Goal: Complete application form: Complete application form

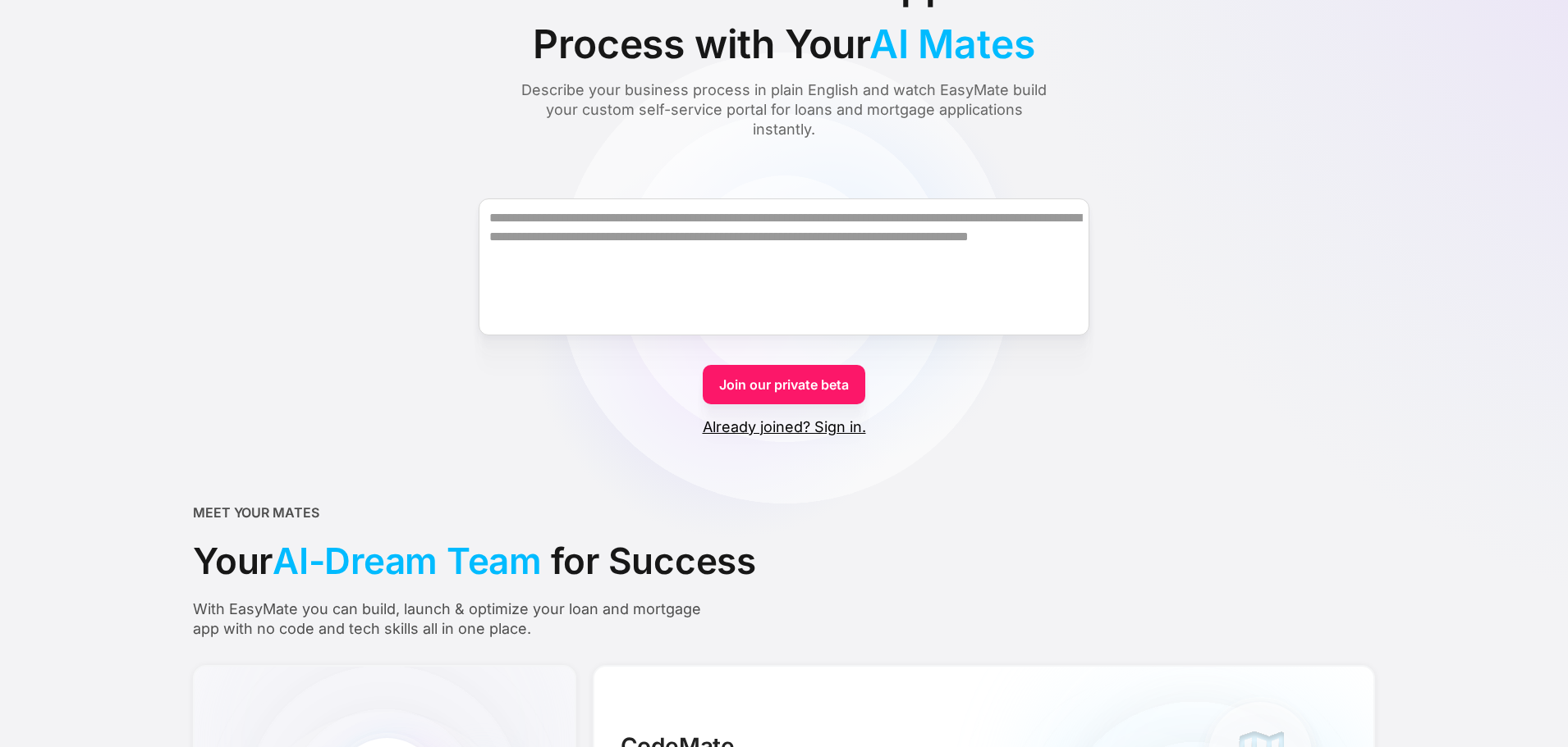
scroll to position [164, 0]
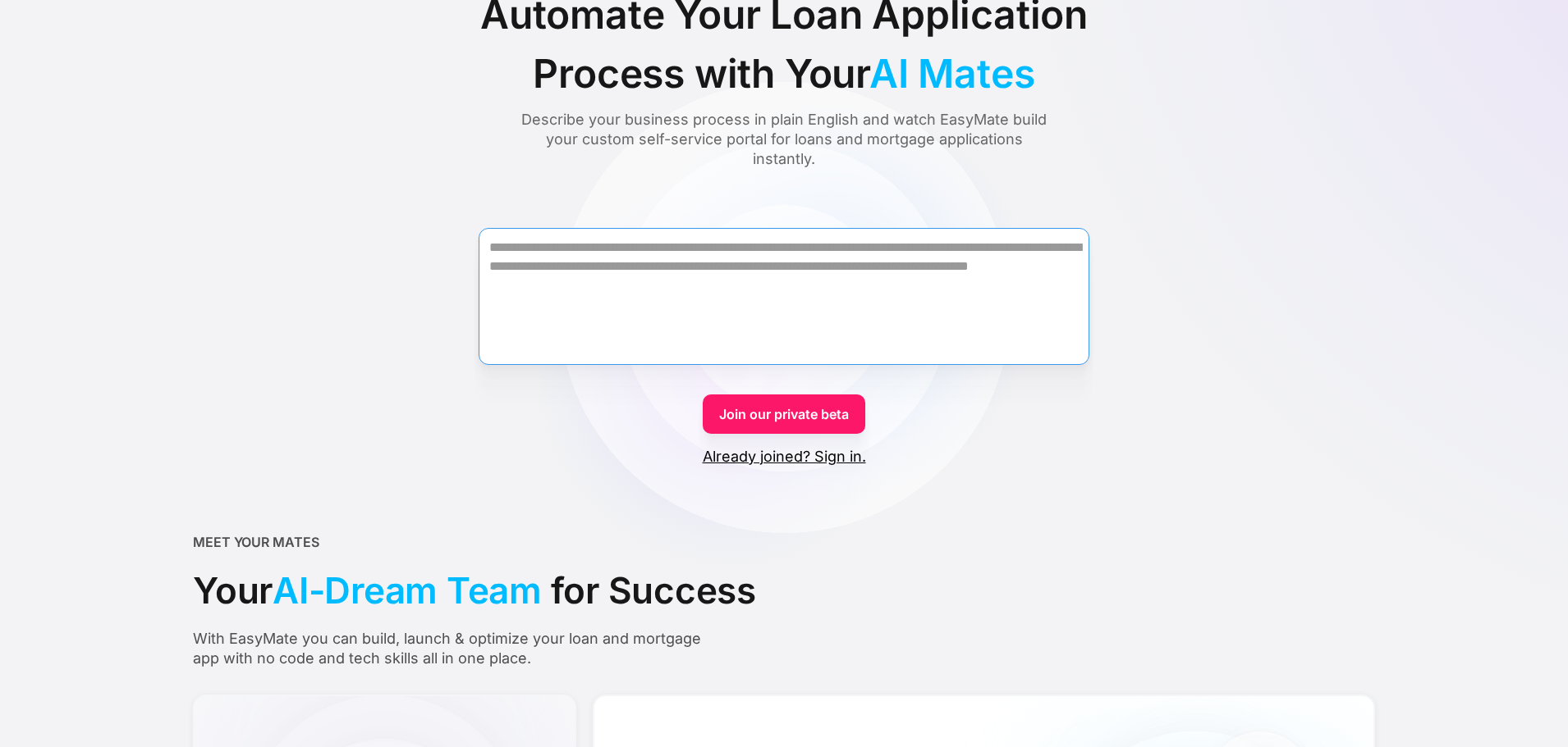
click at [756, 295] on textarea "Form" at bounding box center [784, 297] width 610 height 137
drag, startPoint x: 756, startPoint y: 295, endPoint x: 410, endPoint y: 234, distance: 351.3
click at [668, 265] on textarea "Form" at bounding box center [784, 297] width 610 height 137
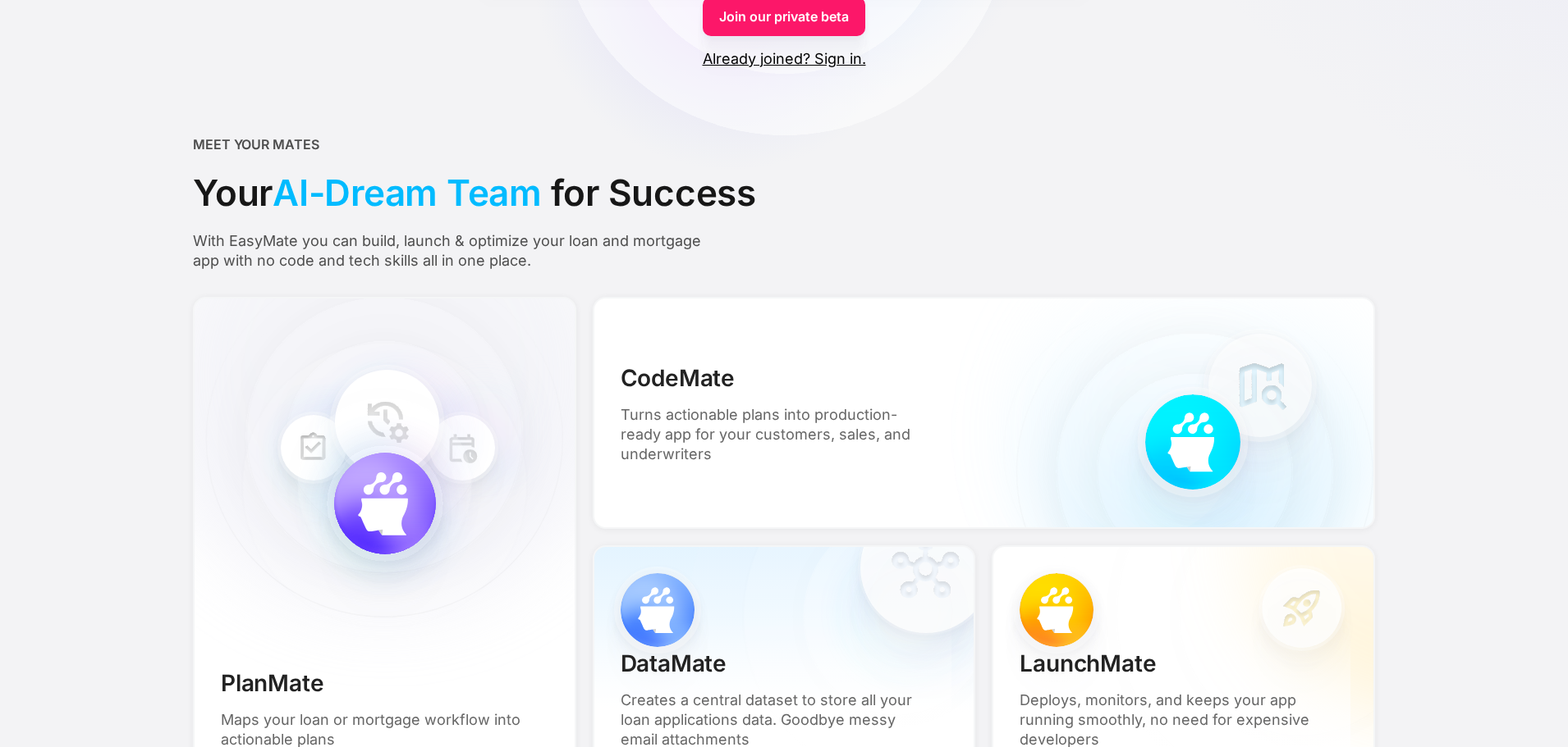
scroll to position [316, 0]
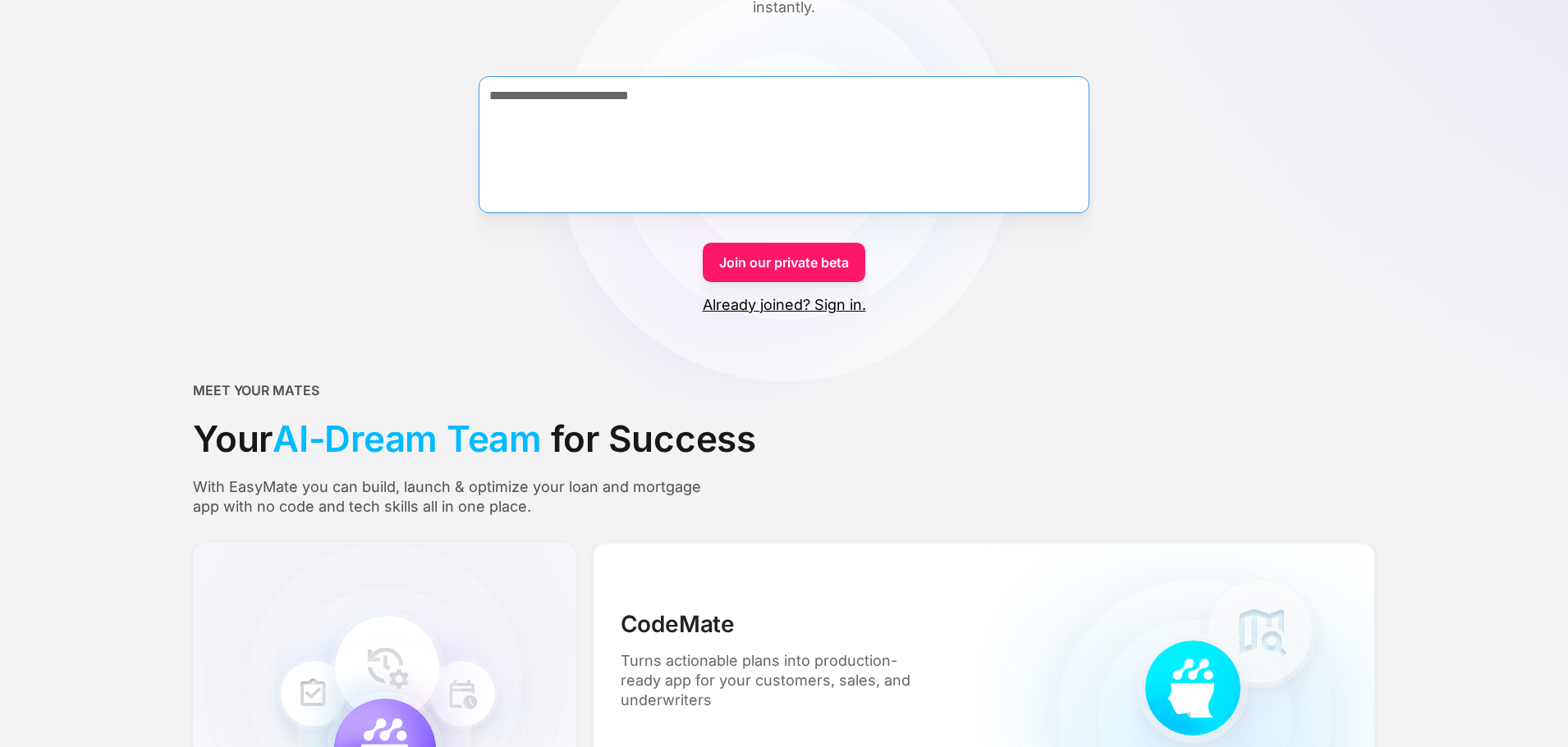
type textarea "**********"
click at [775, 271] on link "Join our private beta" at bounding box center [784, 263] width 162 height 40
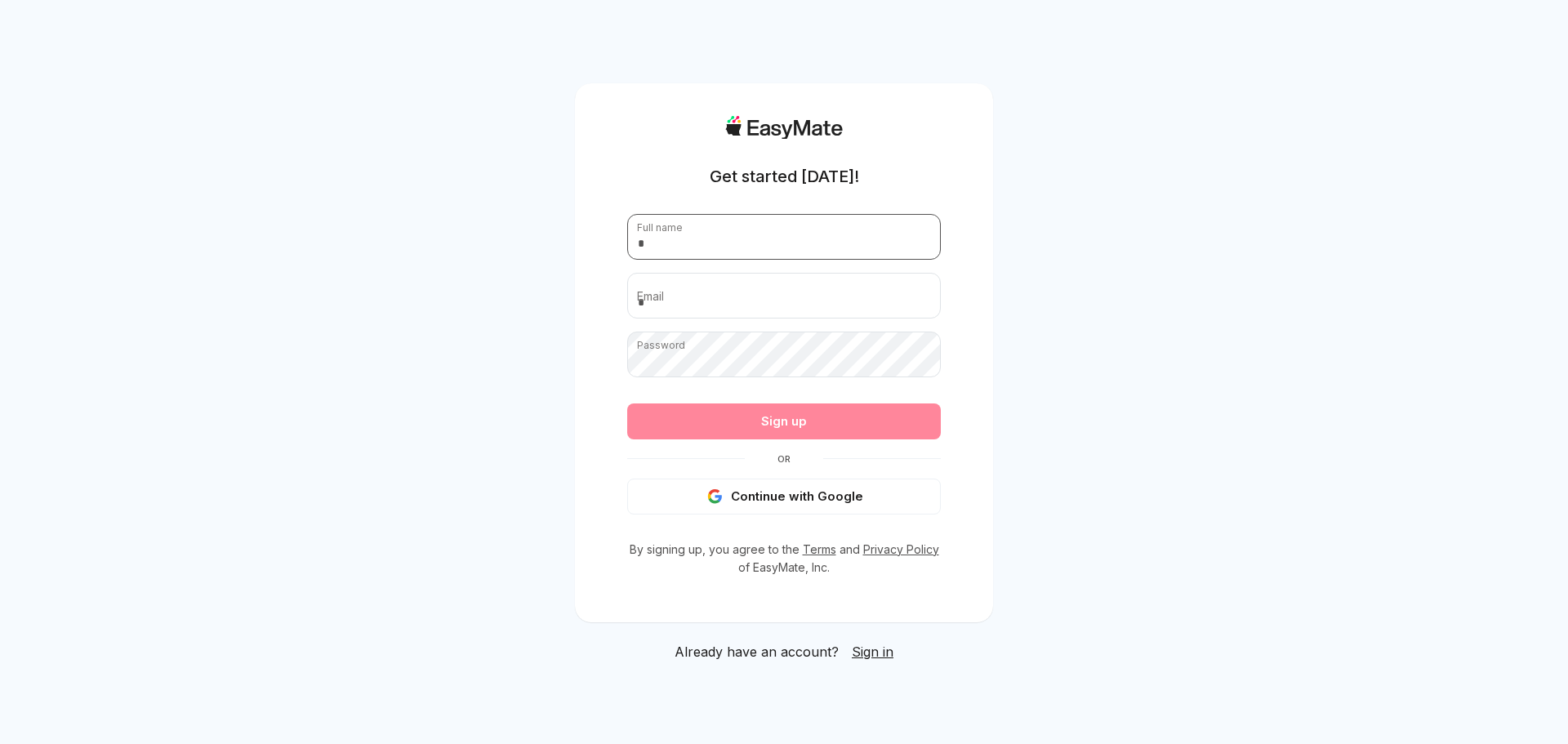
click at [760, 253] on input "text" at bounding box center [783, 236] width 313 height 46
click at [758, 236] on input "text" at bounding box center [783, 236] width 313 height 46
